Goal: Task Accomplishment & Management: Manage account settings

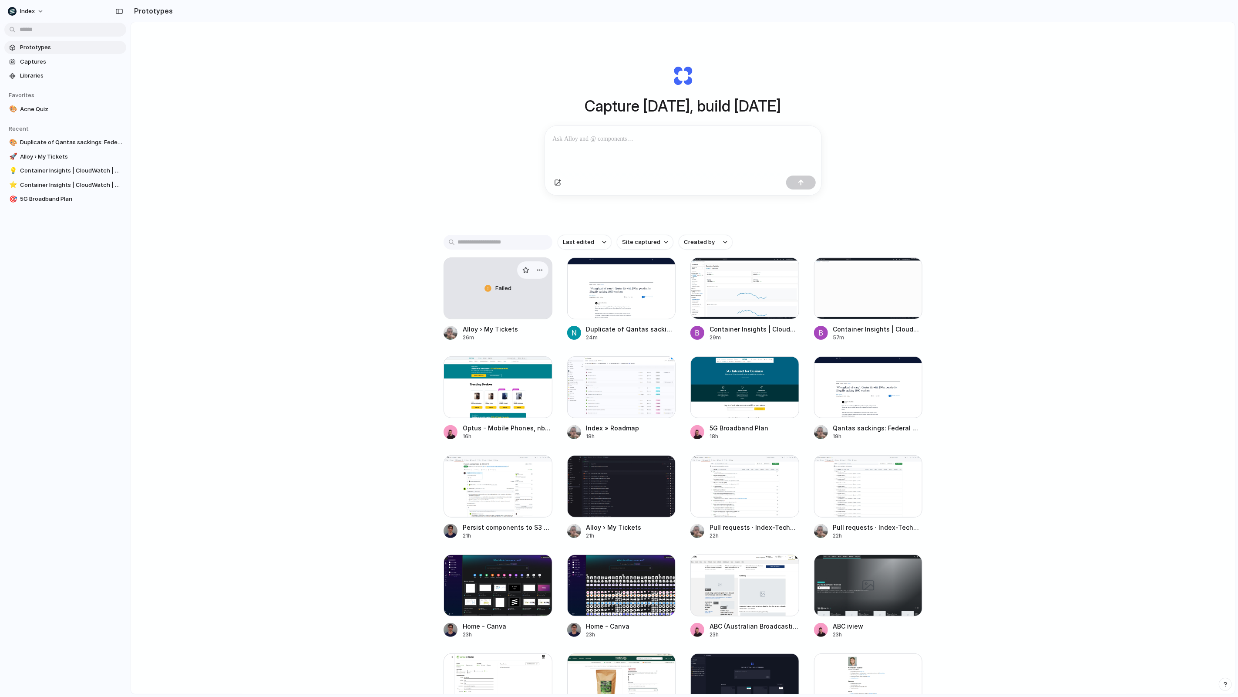
click at [538, 290] on div "Failed" at bounding box center [498, 288] width 108 height 61
click at [542, 269] on div "button" at bounding box center [539, 269] width 7 height 7
click at [527, 321] on li "Delete" at bounding box center [515, 317] width 62 height 14
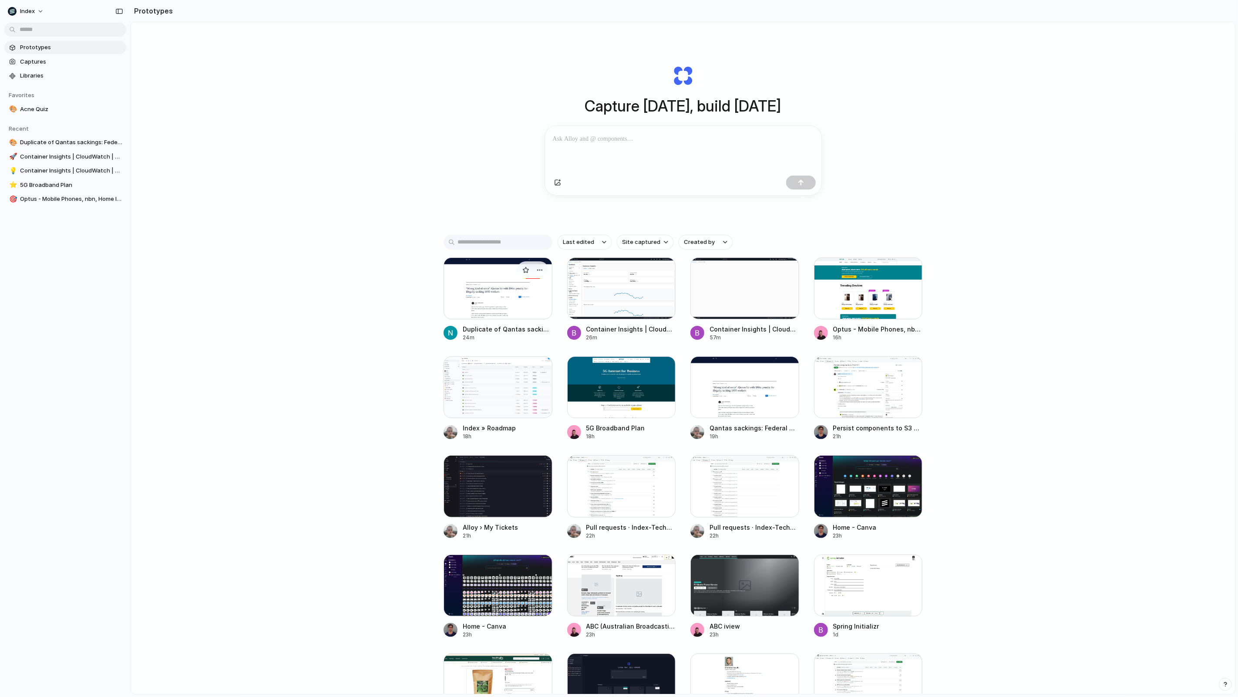
click at [512, 306] on div at bounding box center [498, 288] width 109 height 62
click at [475, 283] on div at bounding box center [498, 288] width 109 height 62
